Goal: Information Seeking & Learning: Learn about a topic

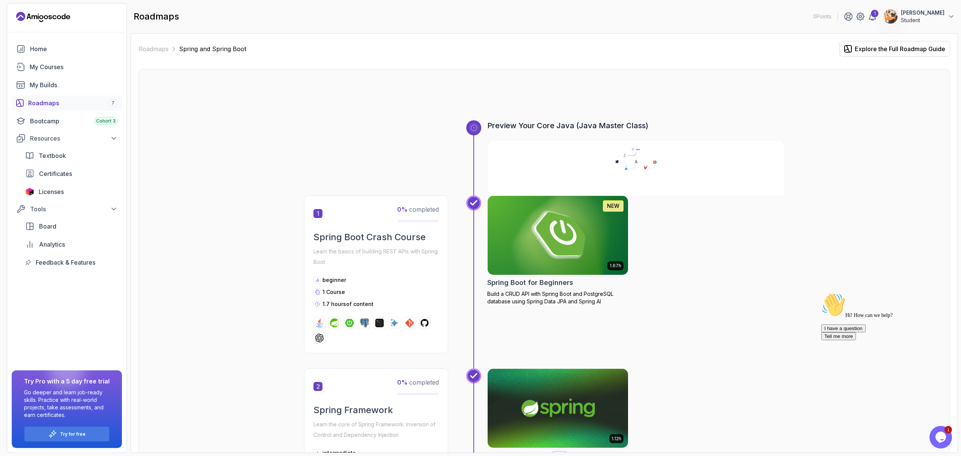
click at [536, 194] on img at bounding box center [558, 235] width 148 height 83
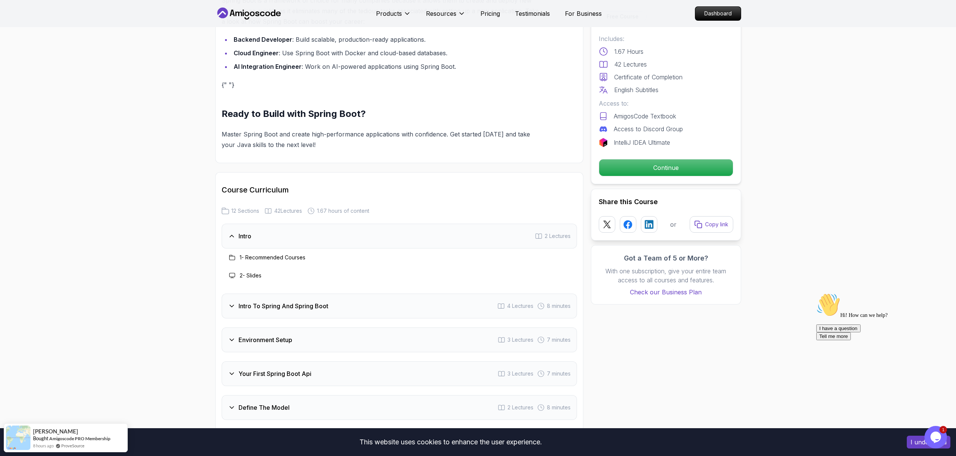
scroll to position [771, 0]
click at [234, 333] on div "Environment Setup" at bounding box center [260, 337] width 64 height 9
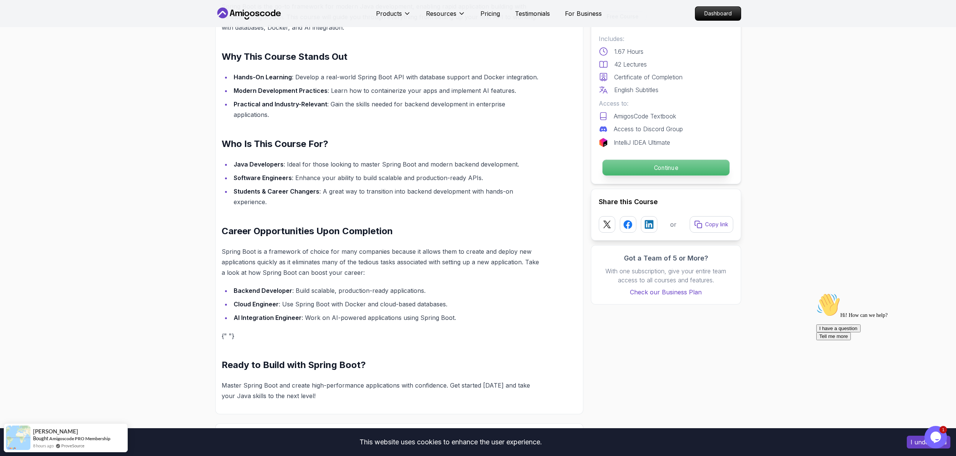
click at [694, 160] on p "Continue" at bounding box center [665, 168] width 127 height 16
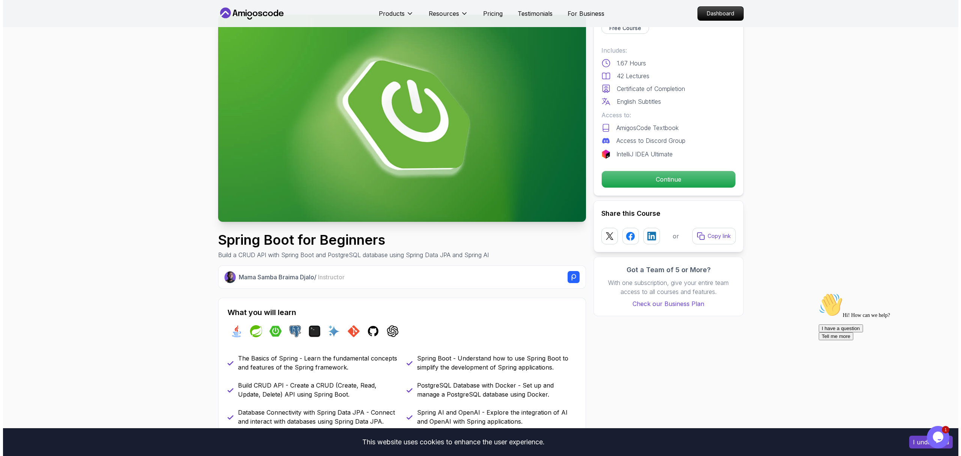
scroll to position [0, 0]
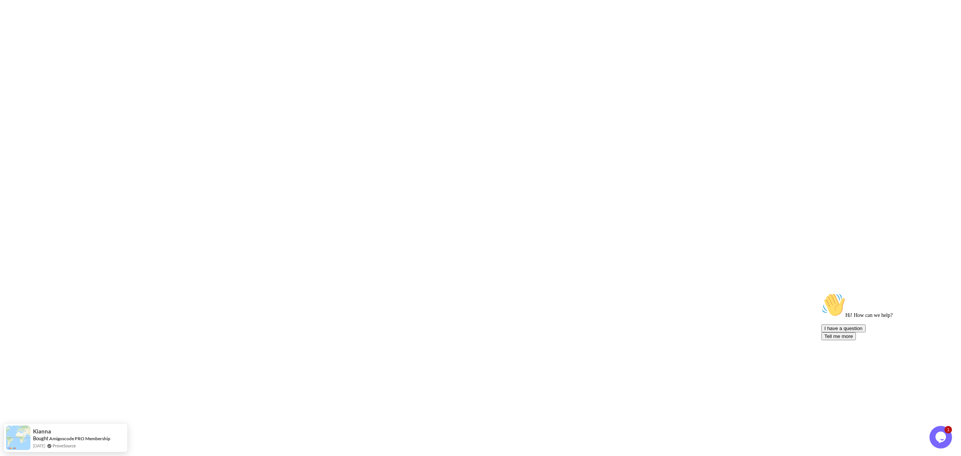
click at [667, 0] on html "3s Kianna Bought Amigoscode PRO Membership [DATE] ProveSource" at bounding box center [480, 0] width 961 height 0
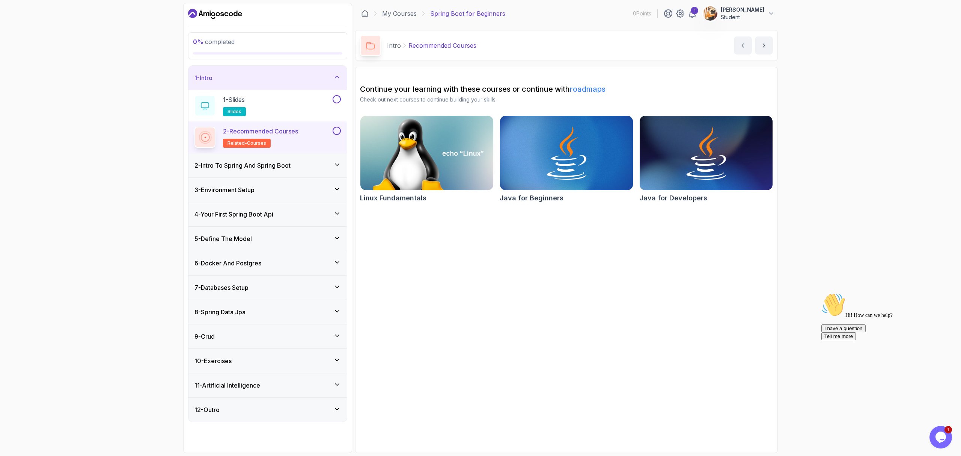
drag, startPoint x: 270, startPoint y: 89, endPoint x: 281, endPoint y: 110, distance: 23.7
click at [281, 110] on div "1 - Slides slides 2 - Recommended Courses related-courses" at bounding box center [268, 121] width 158 height 63
click at [270, 95] on div "1 - Slides slides" at bounding box center [263, 105] width 137 height 21
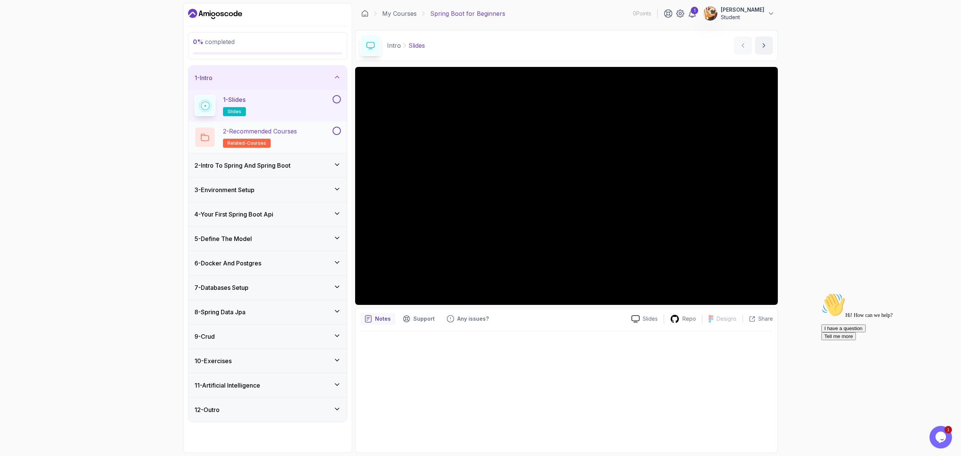
click at [275, 127] on div "2 - Recommended Courses related-courses" at bounding box center [263, 137] width 137 height 21
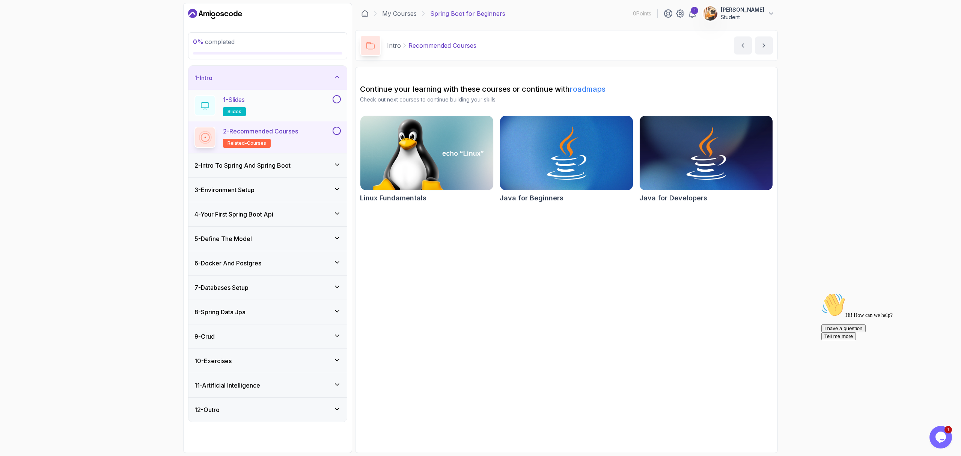
click at [341, 95] on button at bounding box center [337, 99] width 8 height 8
click at [338, 95] on button at bounding box center [337, 99] width 8 height 8
click at [337, 127] on button at bounding box center [337, 131] width 8 height 8
click at [339, 127] on icon at bounding box center [337, 131] width 7 height 8
click at [339, 95] on button at bounding box center [337, 99] width 8 height 8
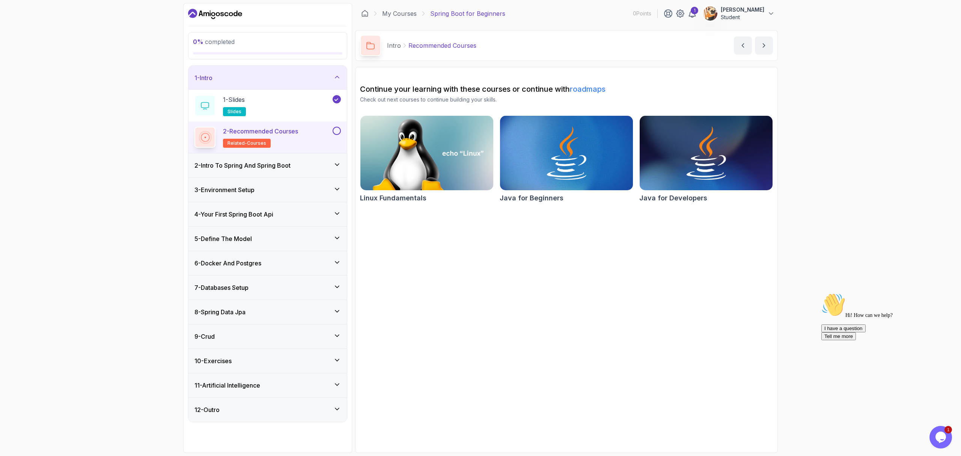
click at [340, 127] on button at bounding box center [337, 131] width 8 height 8
click at [314, 161] on div "2 - Intro To Spring And Spring Boot" at bounding box center [268, 165] width 146 height 9
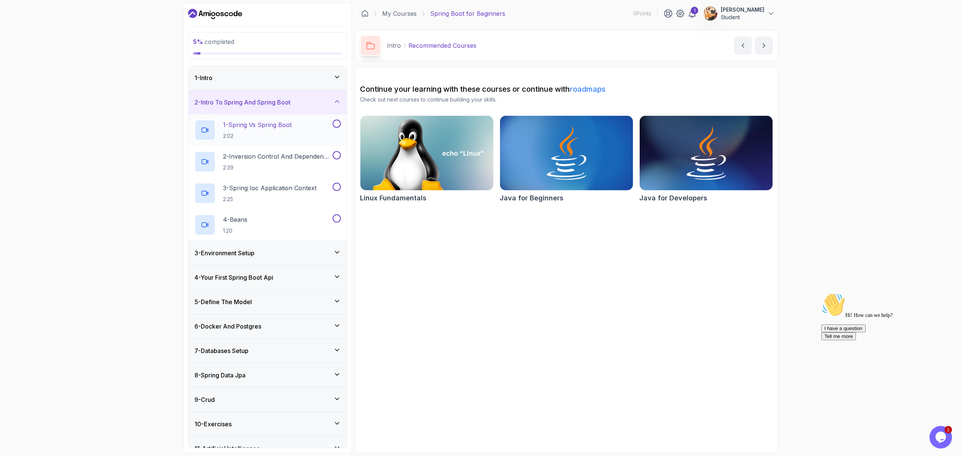
click at [255, 132] on p "2:02" at bounding box center [257, 136] width 69 height 8
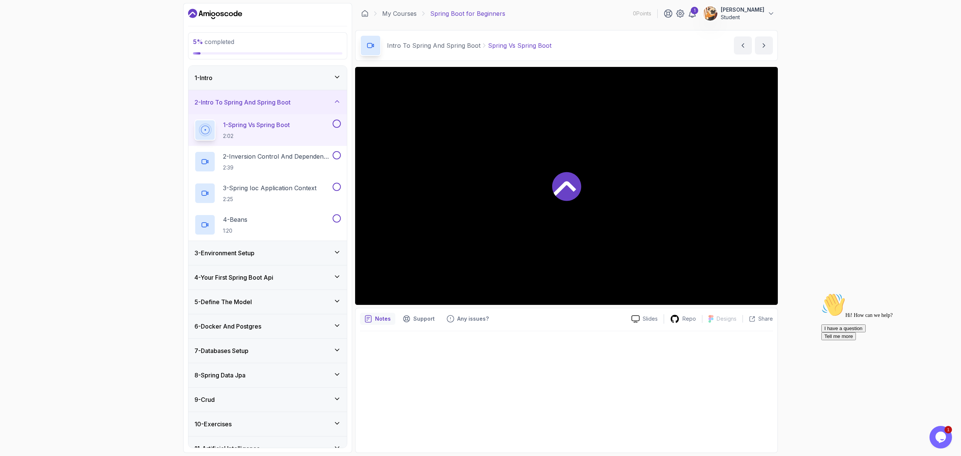
click at [563, 172] on icon at bounding box center [566, 186] width 29 height 29
click at [285, 248] on div "3 - Environment Setup" at bounding box center [268, 252] width 146 height 9
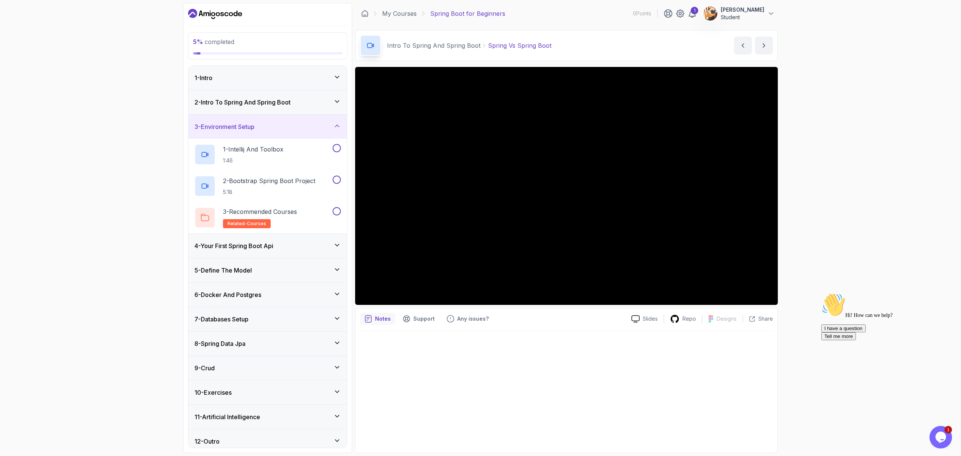
click at [285, 98] on div "2 - Intro To Spring And Spring Boot" at bounding box center [268, 102] width 146 height 9
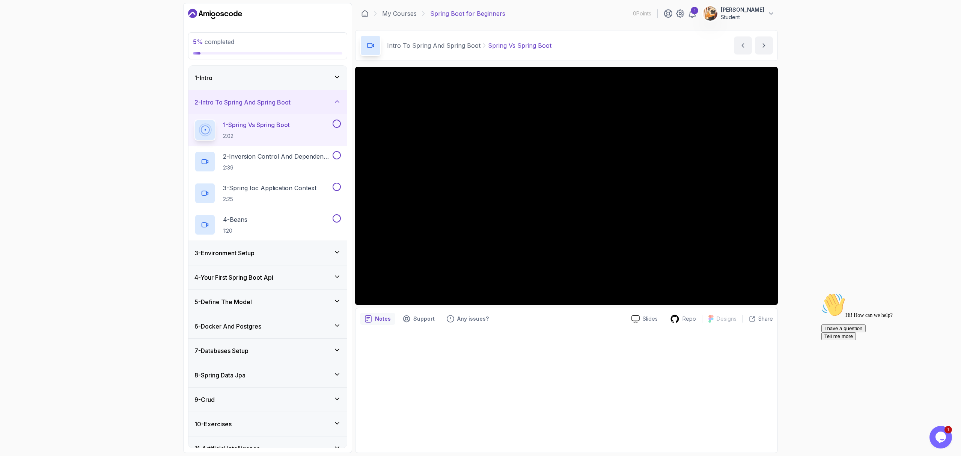
click at [251, 248] on div "3 - Environment Setup" at bounding box center [268, 252] width 146 height 9
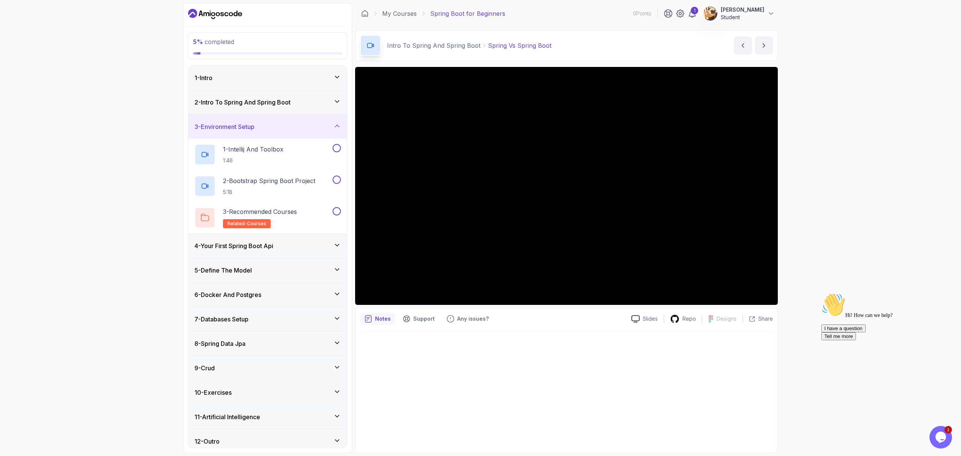
click at [252, 234] on div "4 - Your First Spring Boot Api" at bounding box center [268, 246] width 158 height 24
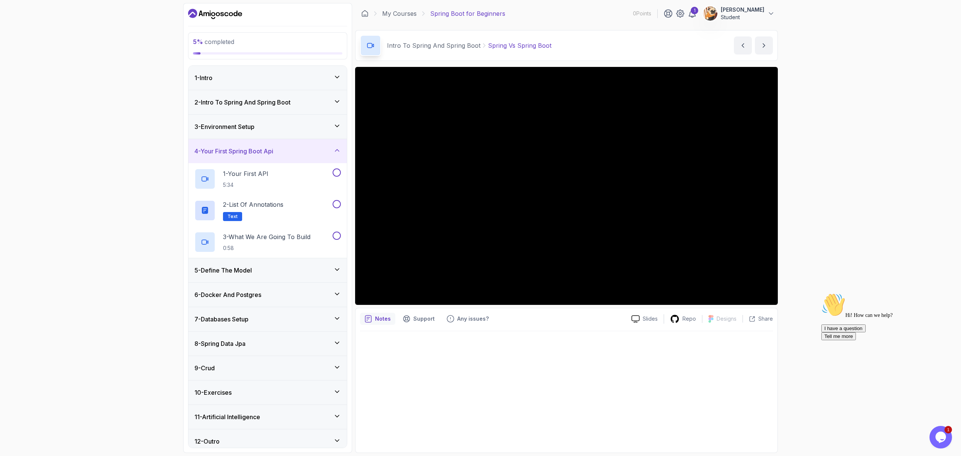
click at [264, 266] on div "5 - Define The Model" at bounding box center [268, 270] width 146 height 9
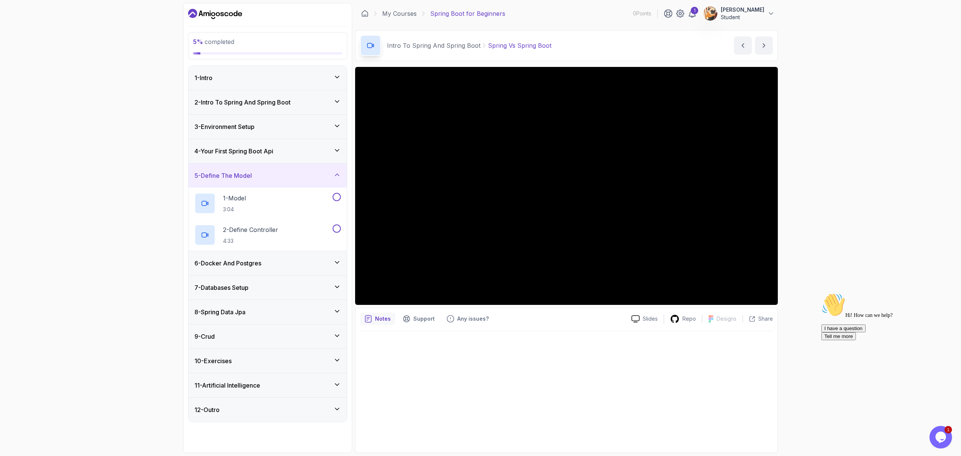
click at [264, 251] on div "6 - Docker And Postgres" at bounding box center [268, 263] width 158 height 24
